Goal: Find specific page/section: Find specific page/section

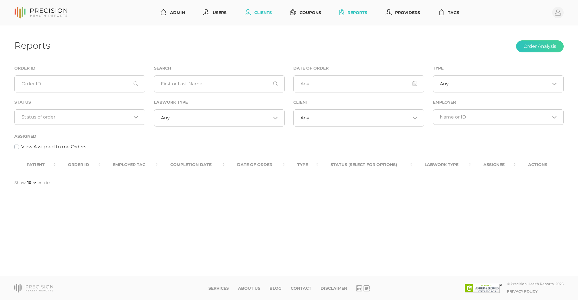
click at [266, 9] on link "Clients" at bounding box center [258, 12] width 32 height 11
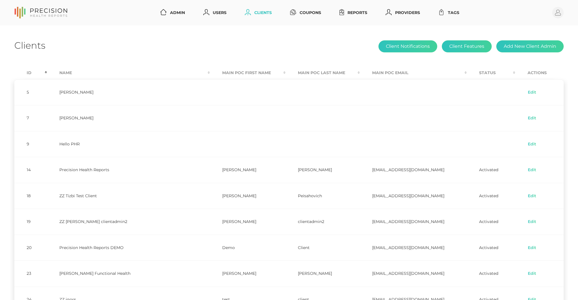
click at [26, 72] on th "Id" at bounding box center [30, 72] width 33 height 13
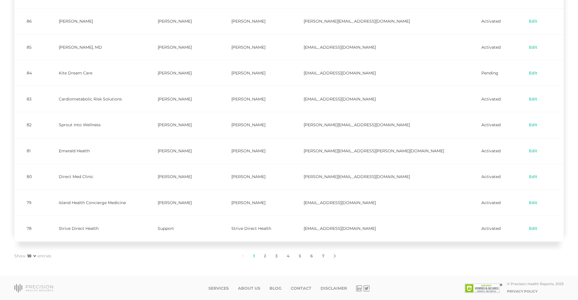
scroll to position [97, 0]
select select "75"
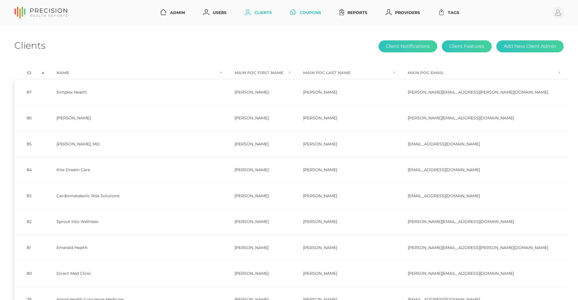
scroll to position [0, 0]
click at [176, 11] on link "Admin" at bounding box center [172, 12] width 29 height 11
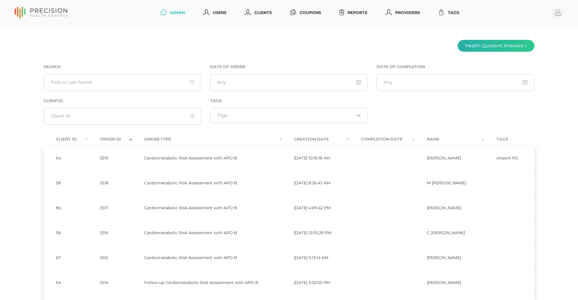
click at [502, 43] on button "Health Quotient Answers +" at bounding box center [495, 46] width 77 height 12
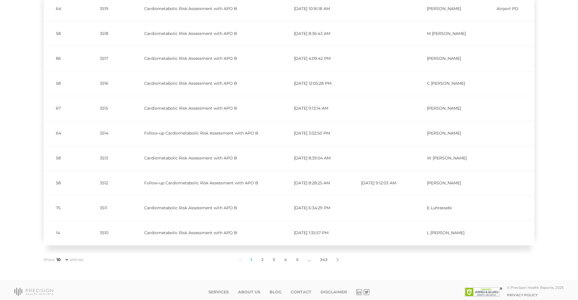
scroll to position [149, 0]
select select "200"
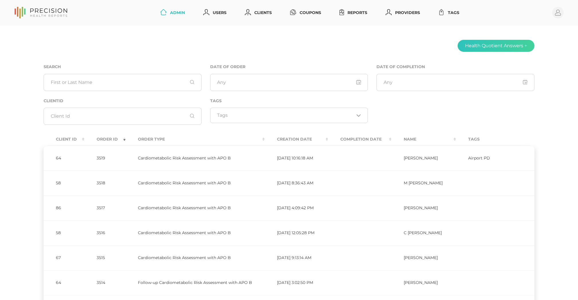
scroll to position [0, 0]
click at [351, 136] on th "Completion Date" at bounding box center [359, 139] width 63 height 13
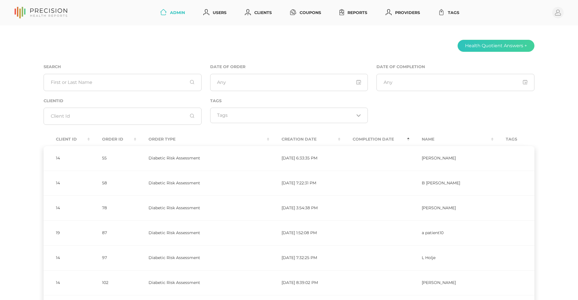
click at [372, 136] on th "Completion Date" at bounding box center [374, 139] width 69 height 13
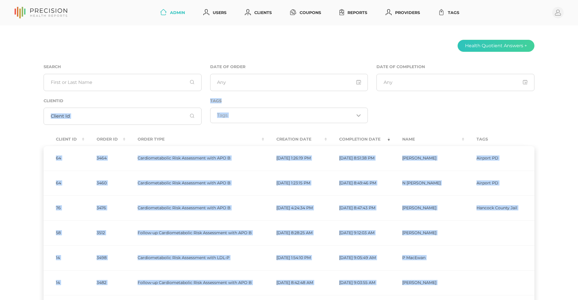
drag, startPoint x: 496, startPoint y: 136, endPoint x: 68, endPoint y: 116, distance: 428.8
copy div "Tags Loading... Client ID Order ID Order Type Creation Date Completion Date Nam…"
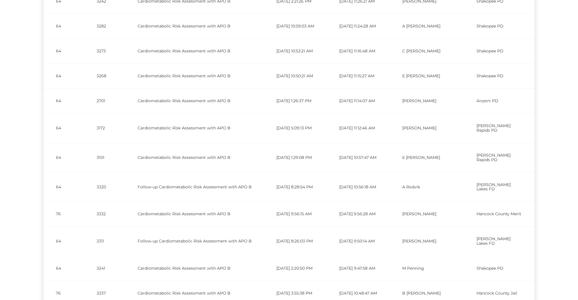
scroll to position [4802, 0]
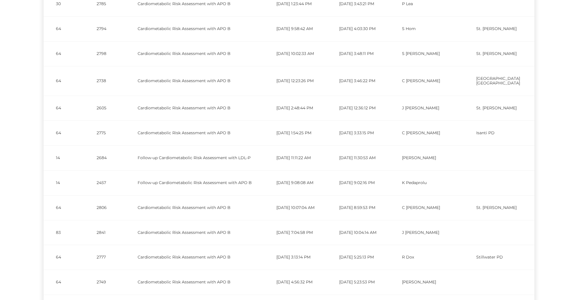
scroll to position [4836, 0]
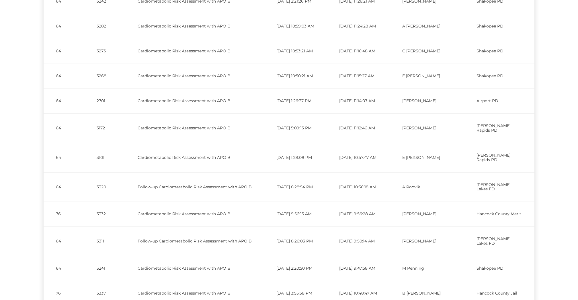
scroll to position [4802, 0]
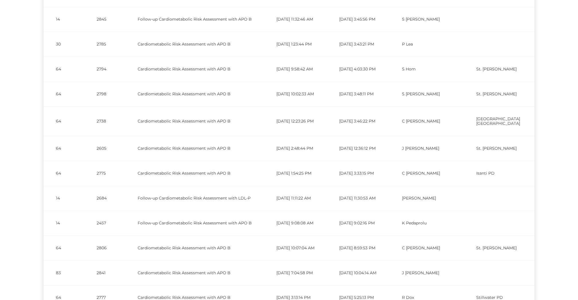
scroll to position [4791, 0]
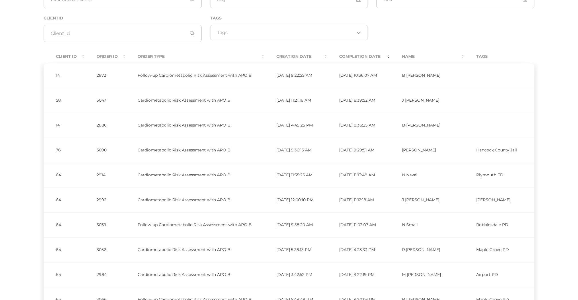
scroll to position [0, 0]
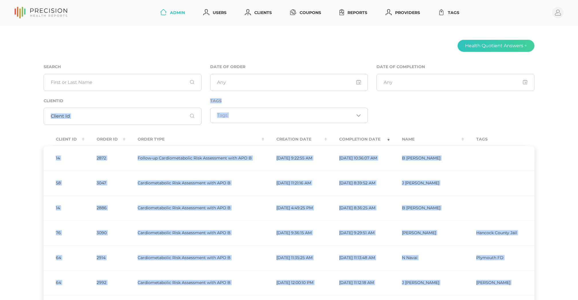
drag, startPoint x: 519, startPoint y: 200, endPoint x: 117, endPoint y: 109, distance: 411.7
copy div "Tags Loading... Client ID Order ID Order Type Creation Date Completion Date Nam…"
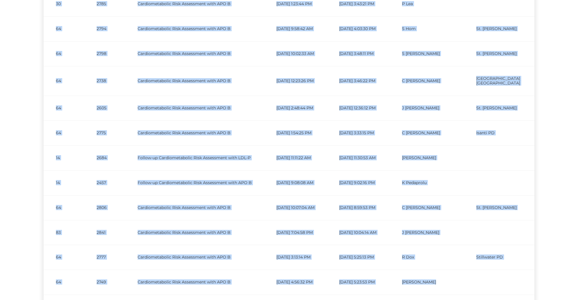
scroll to position [4836, 0]
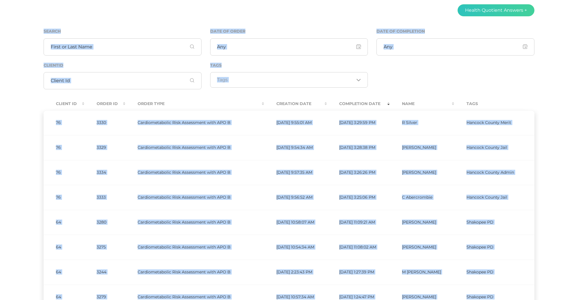
scroll to position [0, 0]
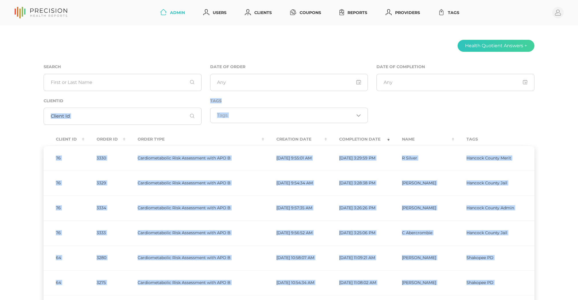
drag, startPoint x: 492, startPoint y: 229, endPoint x: 152, endPoint y: 110, distance: 360.1
copy div "Tags Loading... Client ID Order ID Order Type Creation Date Completion Date Nam…"
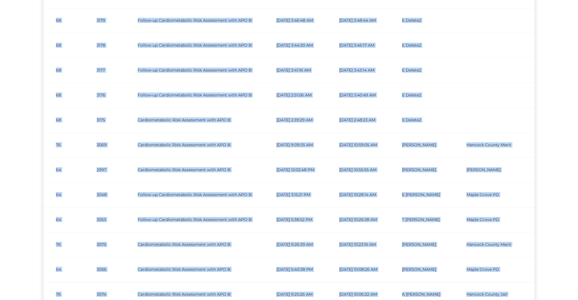
scroll to position [4794, 0]
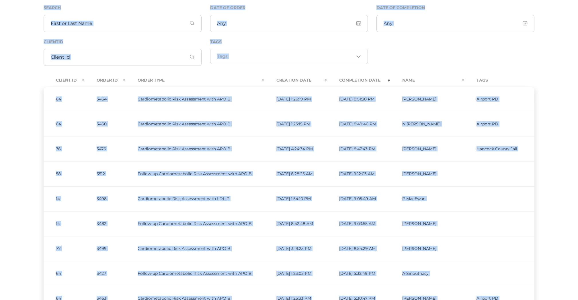
scroll to position [0, 0]
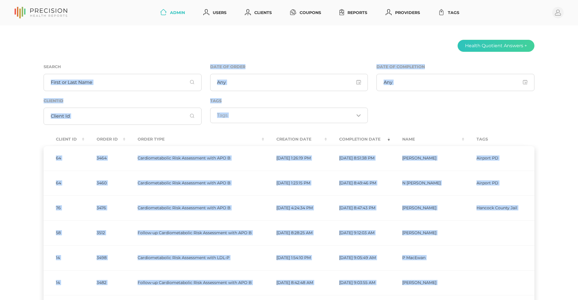
drag, startPoint x: 532, startPoint y: 240, endPoint x: 128, endPoint y: 89, distance: 431.4
copy div "Date of Order Date of Completion ClientId Tags Loading... Client ID Order ID Or…"
